Goal: Information Seeking & Learning: Learn about a topic

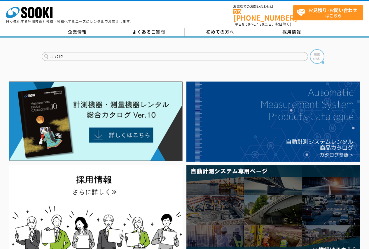
type input "ﾊﾞｯｸﾎｳ"
click at [323, 50] on img at bounding box center [317, 56] width 15 height 15
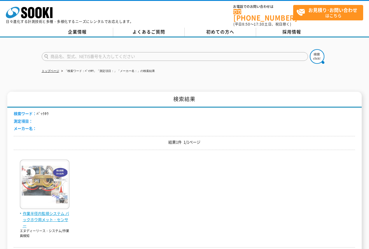
click at [48, 224] on span "作業半径内監視システム バックホウ用メット・センサー" at bounding box center [45, 220] width 50 height 18
click at [48, 220] on span "作業半径内監視システム バックホウ用メット・センサー" at bounding box center [45, 220] width 50 height 18
click at [50, 213] on span "作業半径内監視システム バックホウ用メット・センサー" at bounding box center [45, 220] width 50 height 18
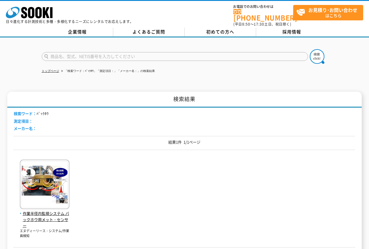
scroll to position [87, 0]
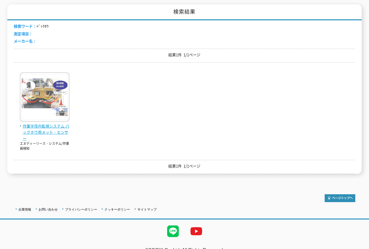
click at [49, 101] on img at bounding box center [45, 97] width 50 height 51
click at [40, 125] on span "作業半径内監視システム バックホウ用メット・センサー" at bounding box center [45, 132] width 50 height 18
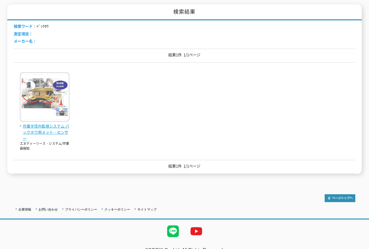
click at [40, 125] on span "作業半径内監視システム バックホウ用メット・センサー" at bounding box center [45, 132] width 50 height 18
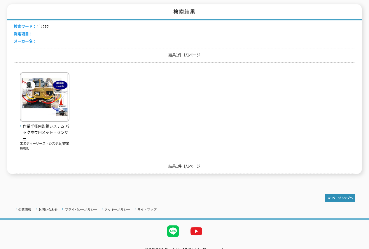
scroll to position [0, 0]
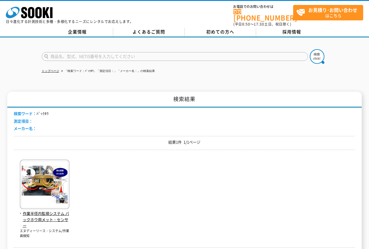
click at [116, 52] on input "text" at bounding box center [175, 56] width 266 height 9
type input "商品名、型式、NETIS番号を入力してください"
